Goal: Task Accomplishment & Management: Use online tool/utility

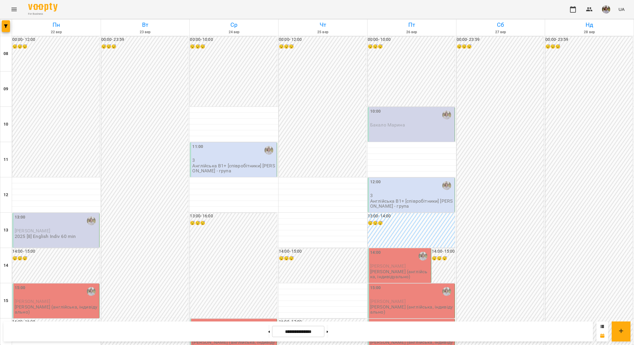
scroll to position [106, 0]
click at [4, 27] on span "button" at bounding box center [6, 26] width 8 height 4
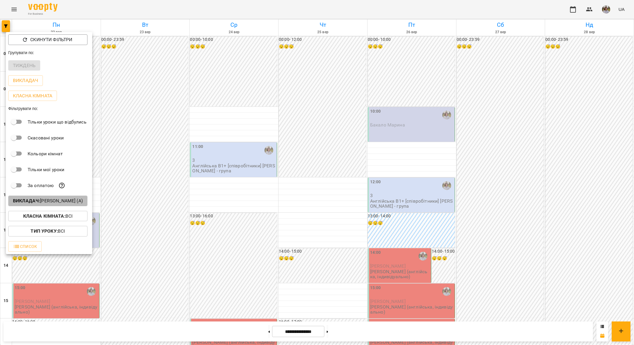
click at [40, 203] on b "Викладач :" at bounding box center [26, 201] width 27 height 6
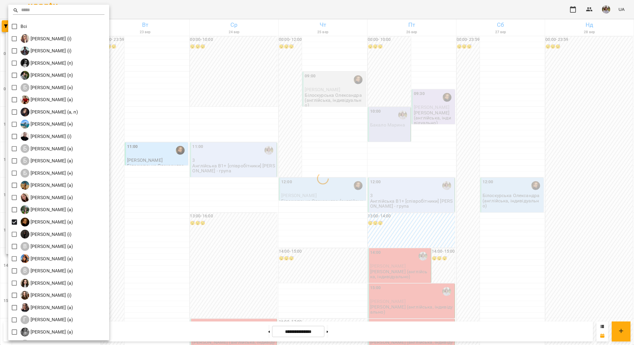
click at [149, 177] on div at bounding box center [317, 172] width 634 height 345
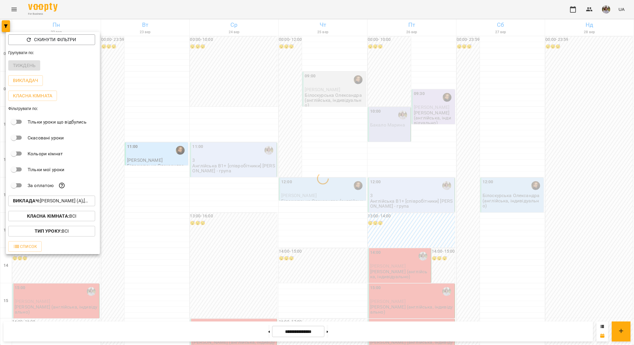
click at [149, 177] on div at bounding box center [317, 172] width 634 height 345
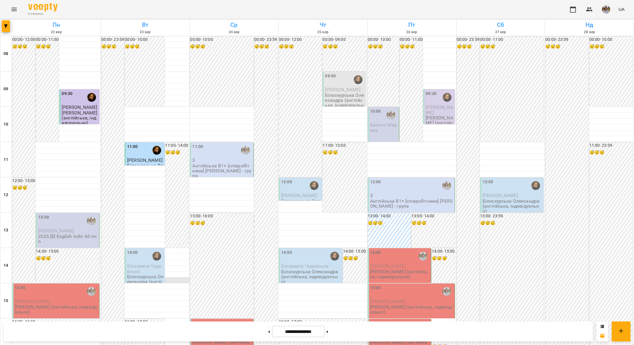
scroll to position [73, 0]
click at [6, 26] on icon "button" at bounding box center [6, 26] width 4 height 4
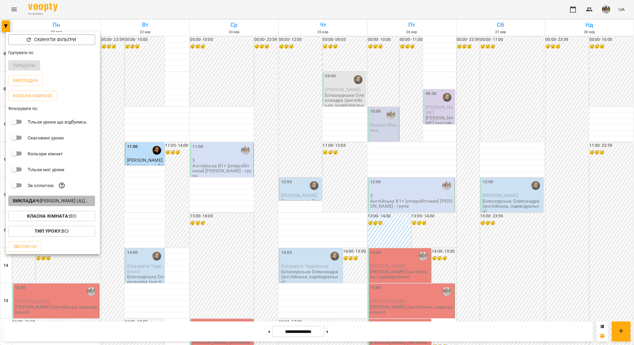
click at [62, 204] on p "Викладач : [PERSON_NAME] (а),[PERSON_NAME] (а)" at bounding box center [52, 200] width 78 height 7
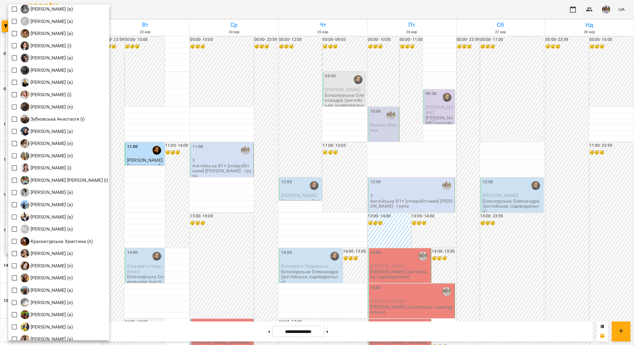
scroll to position [719, 0]
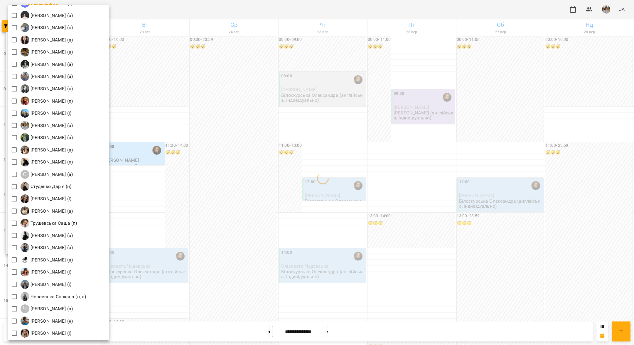
click at [207, 163] on div at bounding box center [317, 172] width 634 height 345
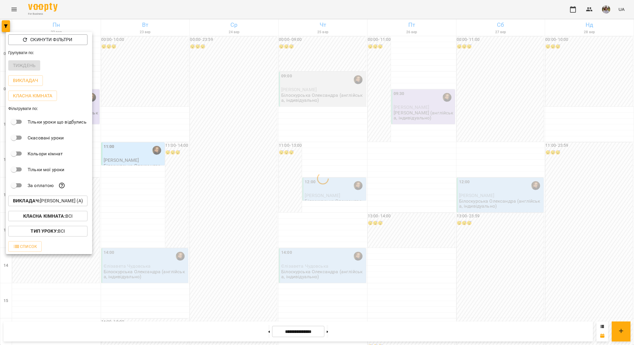
click at [207, 163] on div at bounding box center [317, 172] width 634 height 345
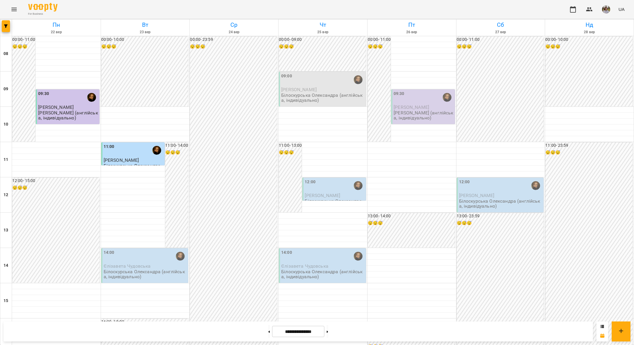
scroll to position [52, 0]
click at [4, 31] on button "button" at bounding box center [6, 26] width 8 height 12
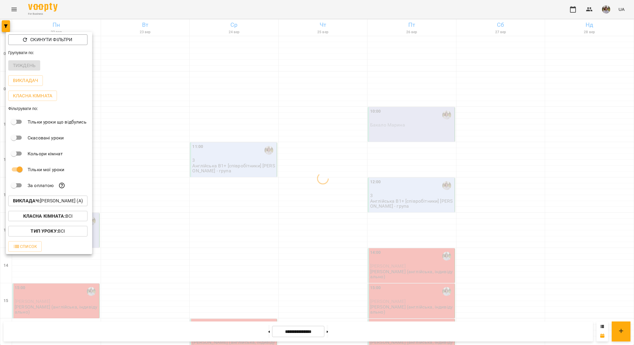
click at [295, 187] on div at bounding box center [317, 172] width 634 height 345
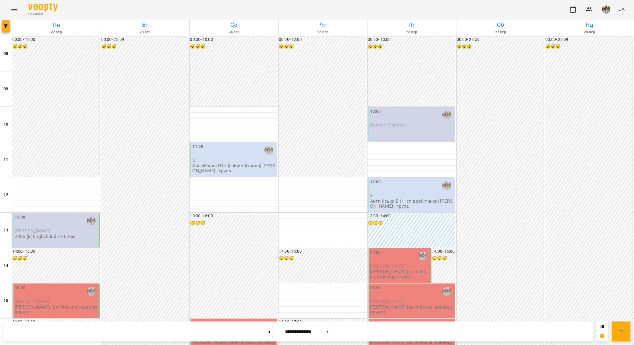
scroll to position [136, 0]
click at [268, 332] on button at bounding box center [268, 331] width 1 height 13
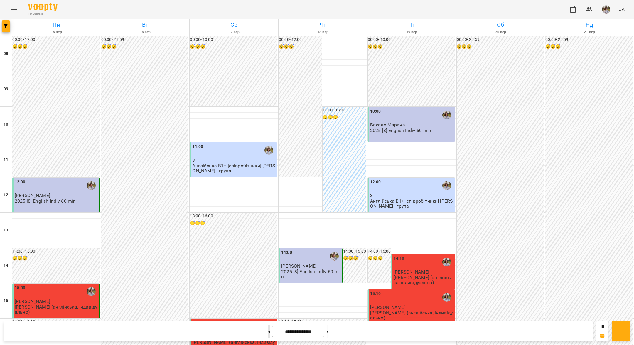
click at [268, 332] on button at bounding box center [268, 331] width 1 height 13
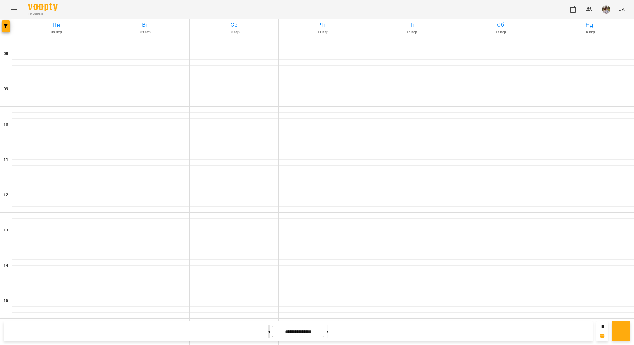
click at [268, 332] on button at bounding box center [268, 331] width 1 height 13
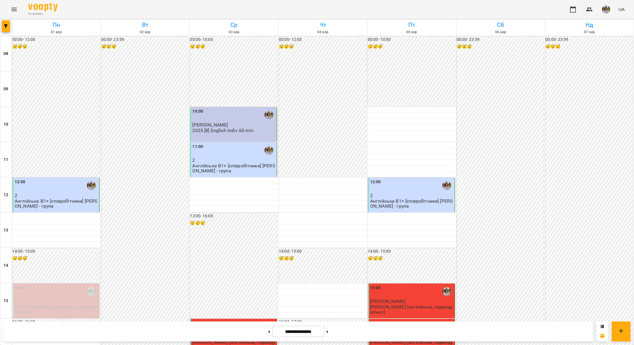
scroll to position [175, 0]
click at [326, 333] on div at bounding box center [328, 331] width 6 height 13
click at [328, 331] on icon at bounding box center [327, 331] width 1 height 2
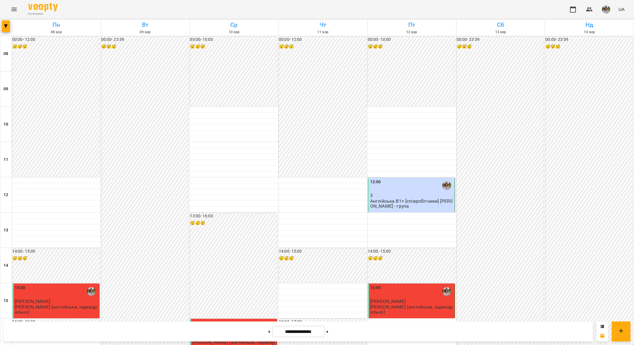
scroll to position [78, 0]
click at [328, 329] on button at bounding box center [327, 331] width 1 height 13
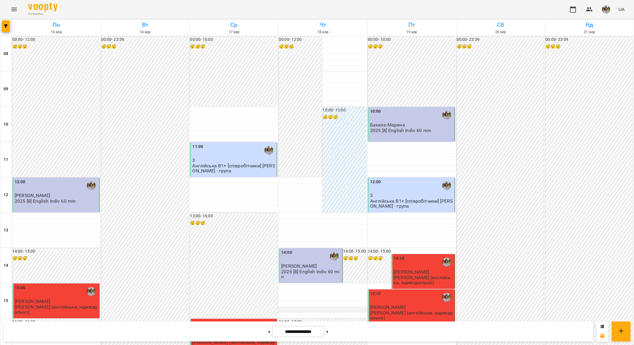
scroll to position [161, 0]
click at [328, 330] on button at bounding box center [327, 331] width 1 height 13
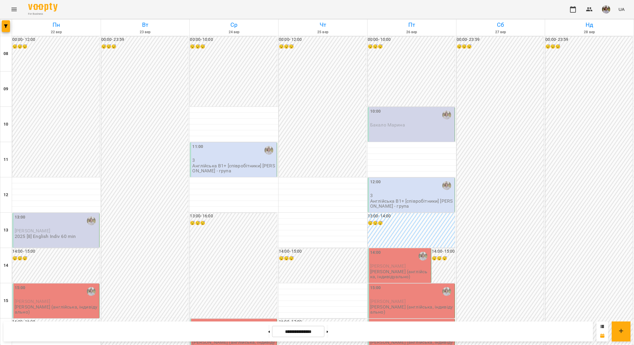
scroll to position [132, 0]
click at [331, 341] on div "**********" at bounding box center [299, 331] width 590 height 20
click at [328, 333] on button at bounding box center [327, 331] width 1 height 13
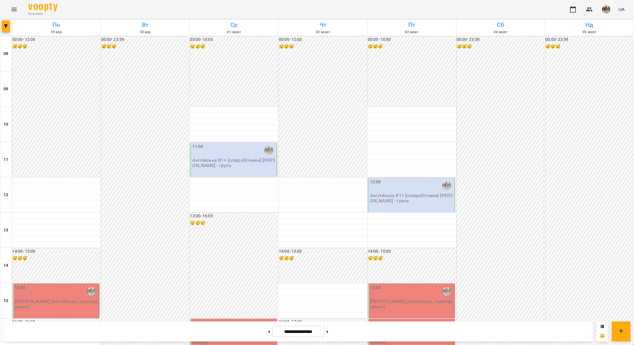
scroll to position [47, 0]
click at [268, 332] on button at bounding box center [268, 331] width 1 height 13
type input "**********"
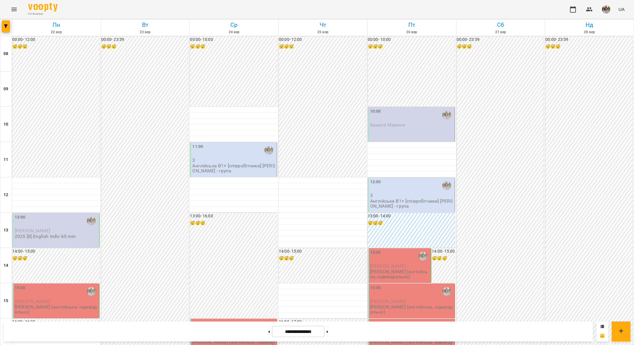
scroll to position [125, 0]
